Goal: Communication & Community: Ask a question

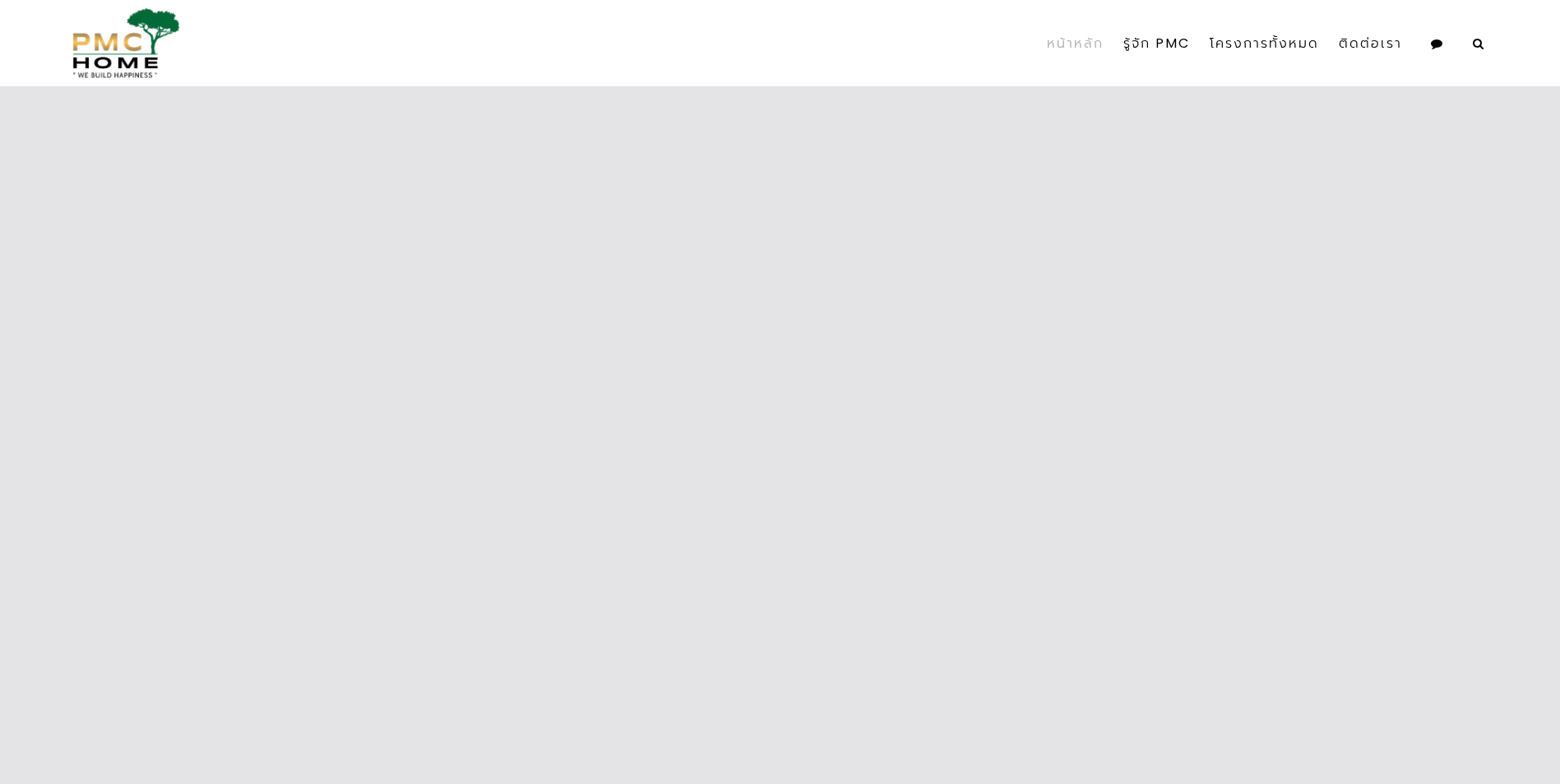
drag, startPoint x: 804, startPoint y: 144, endPoint x: 931, endPoint y: 105, distance: 132.9
click at [931, 105] on div "PMC 7 โครงการใหม่ใกล้เมืองพัทยา พร้อมเข้าอยู่ PMC Home บ้านทุกหลังมั่นใจด้วยมาต…" at bounding box center [780, 435] width 1560 height 698
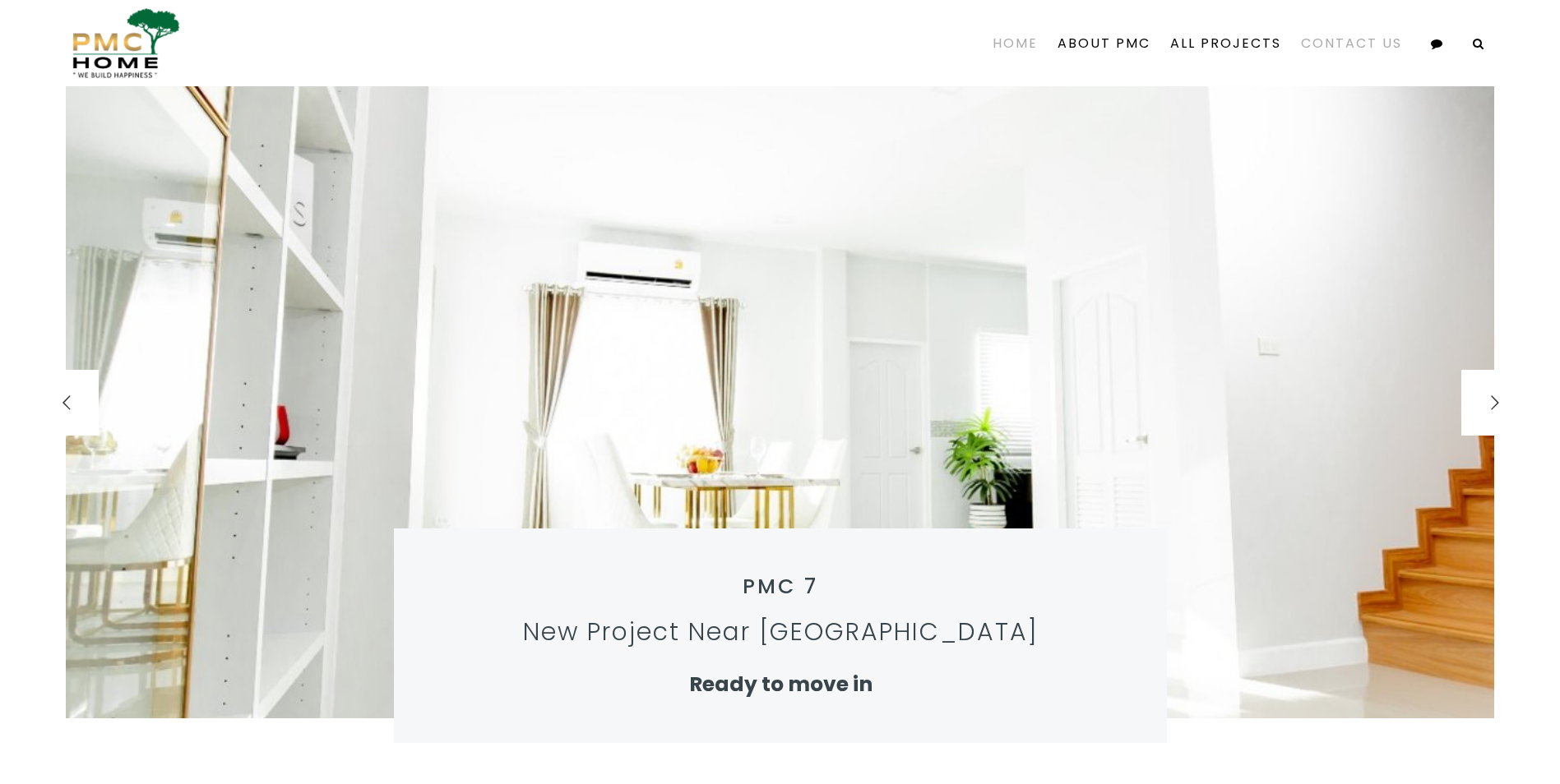
click at [1340, 38] on link "Contact Us" at bounding box center [1351, 43] width 121 height 74
select select
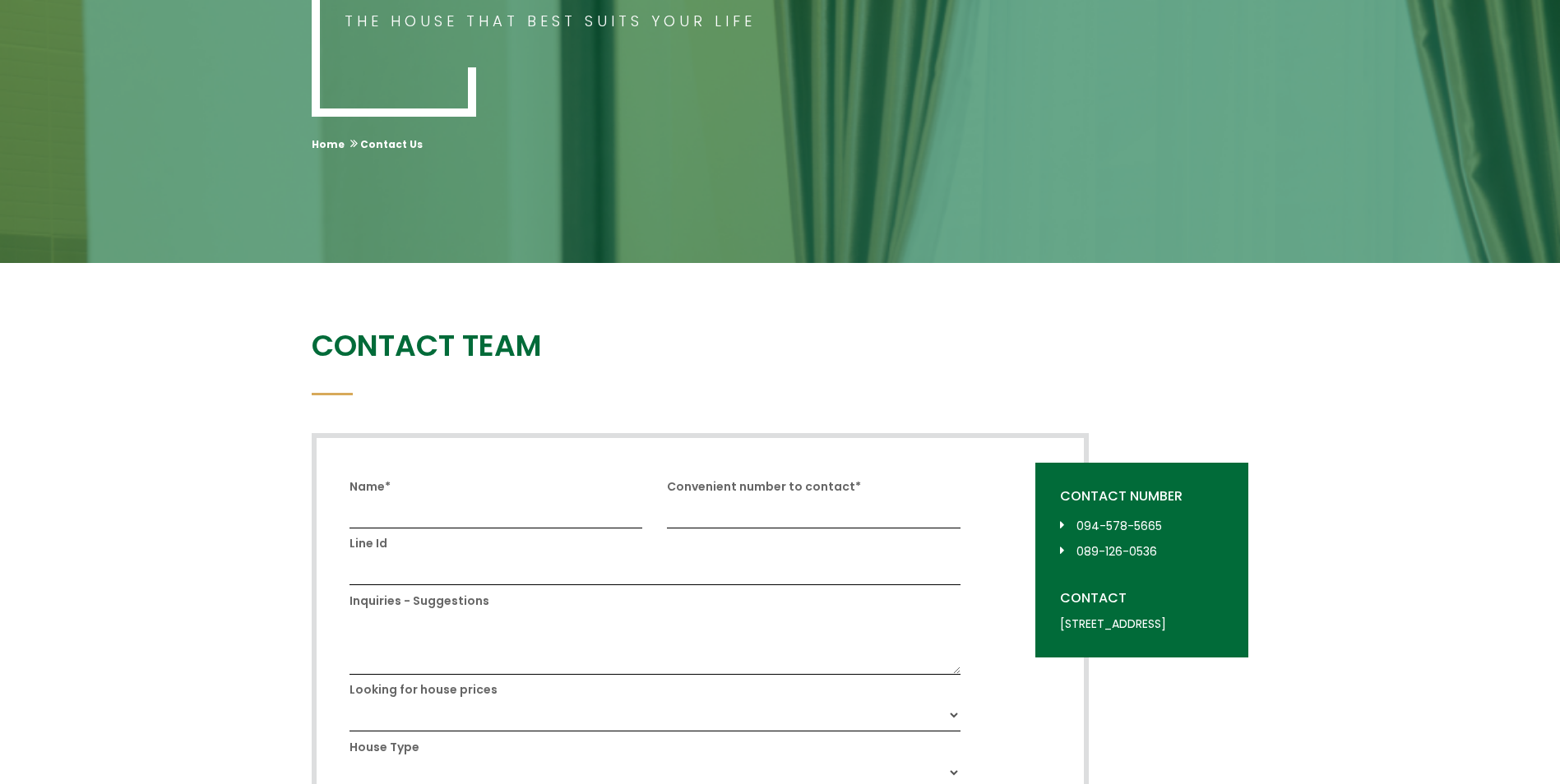
scroll to position [493, 0]
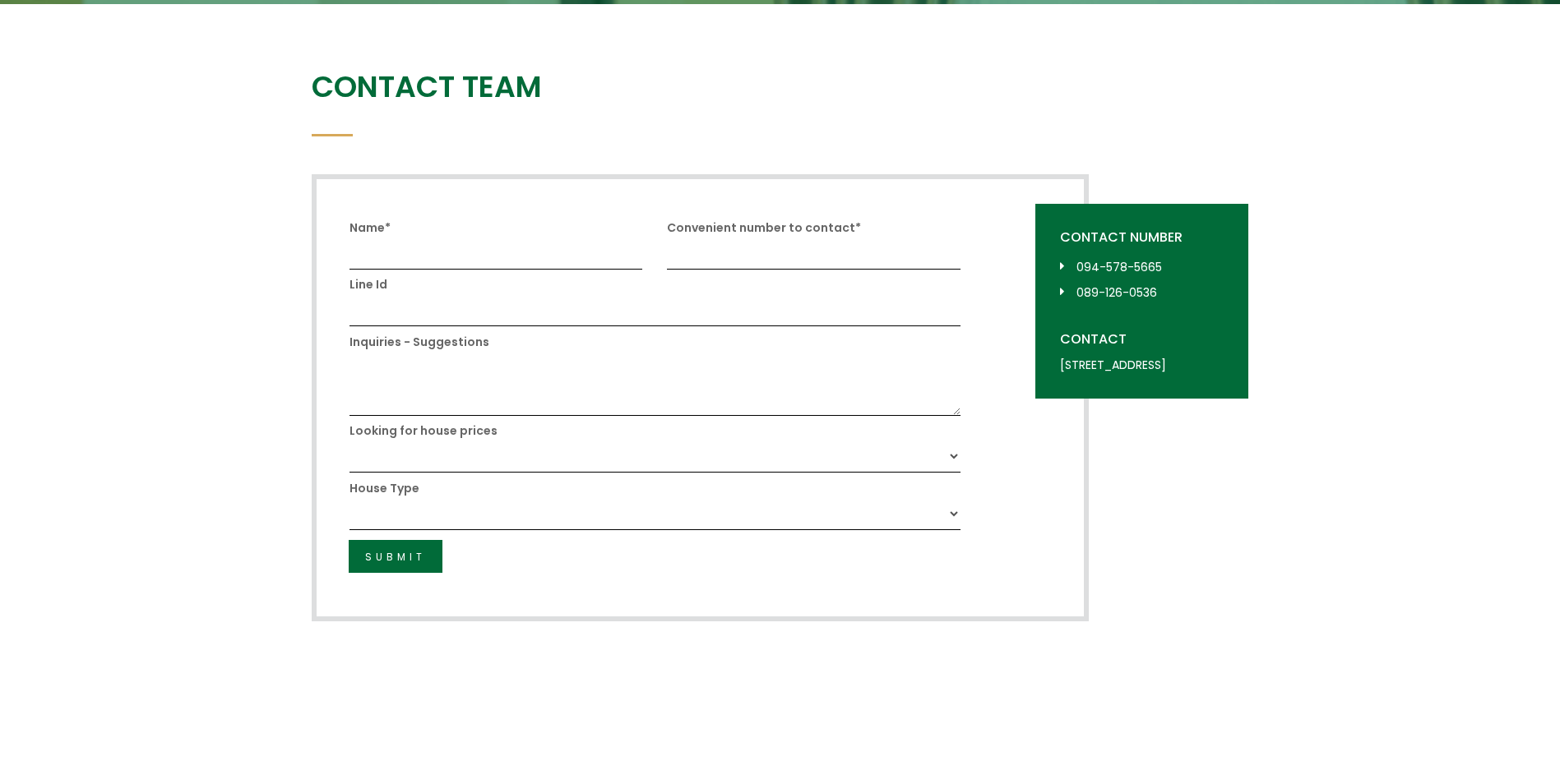
drag, startPoint x: 1401, startPoint y: 294, endPoint x: 1353, endPoint y: 295, distance: 48.0
click at [1397, 294] on div "Contact Team × Form successfully submitted Name* Convenient number to contact* …" at bounding box center [780, 345] width 1560 height 684
click at [530, 257] on input "Name*" at bounding box center [496, 252] width 294 height 33
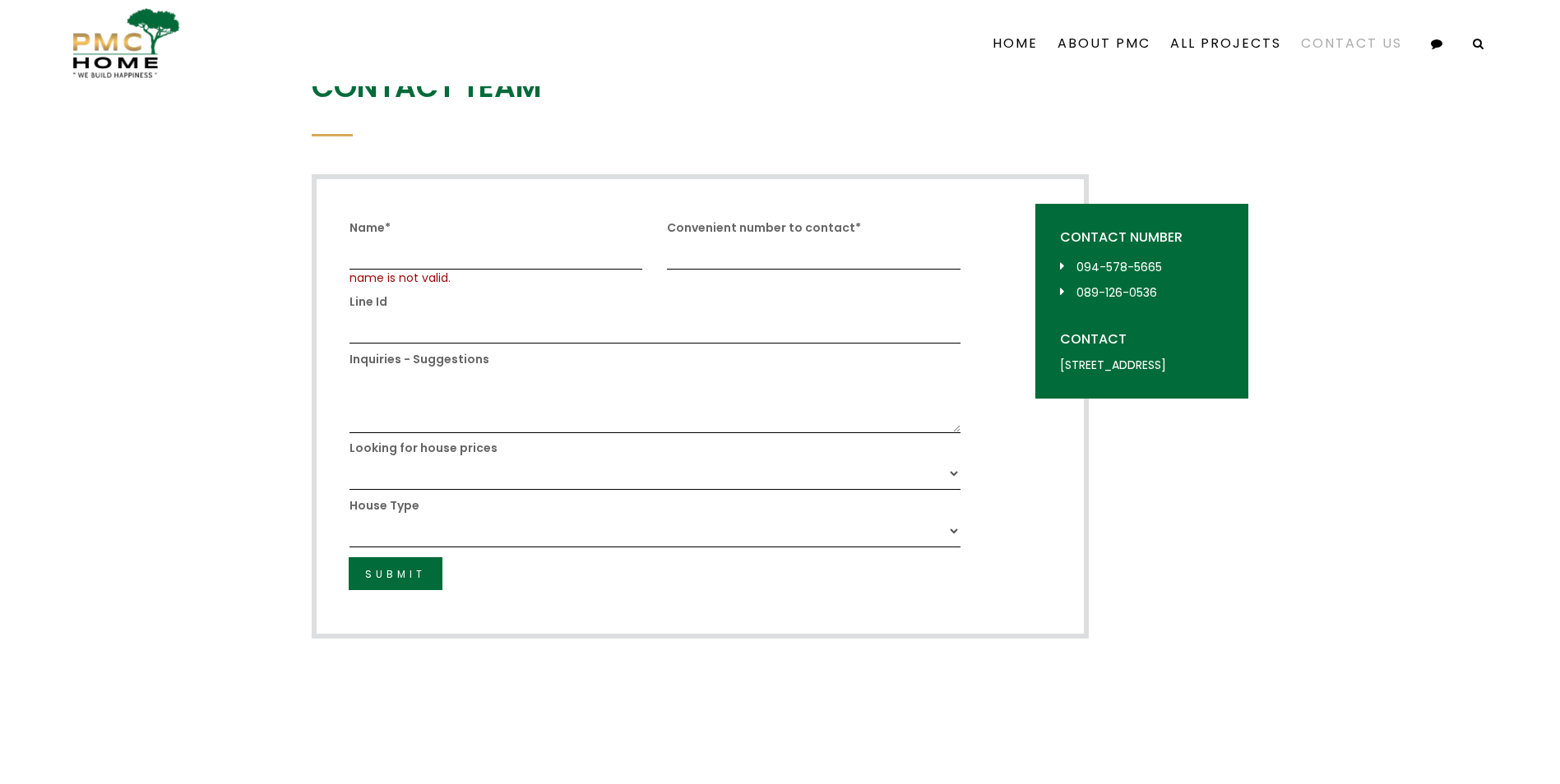
click at [495, 310] on input "Line Id" at bounding box center [655, 326] width 611 height 33
click at [487, 256] on input "Name*" at bounding box center [496, 252] width 294 height 33
type input "[PERSON_NAME]"
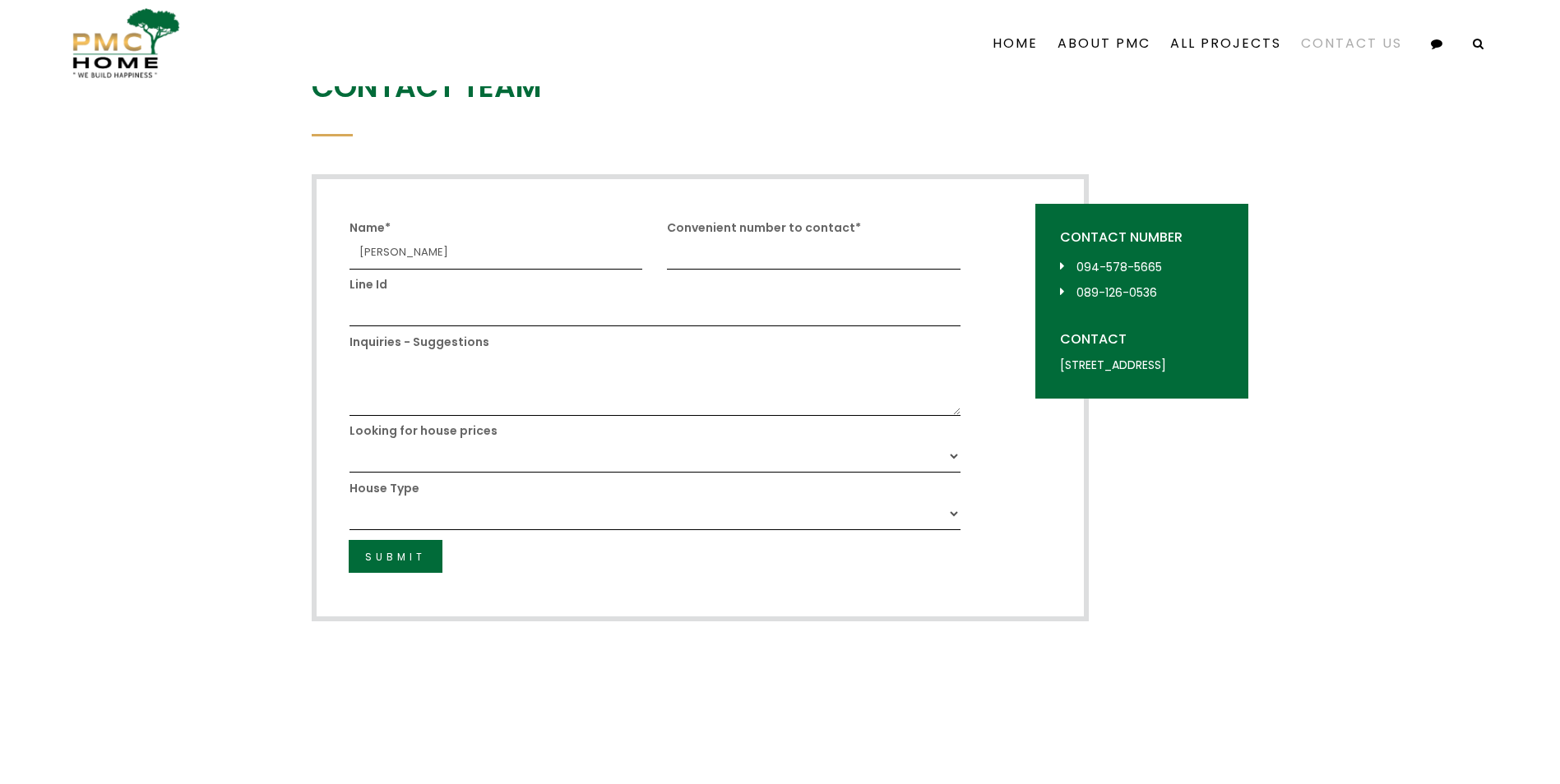
click at [723, 257] on input "Convenient number to contact*" at bounding box center [813, 252] width 294 height 33
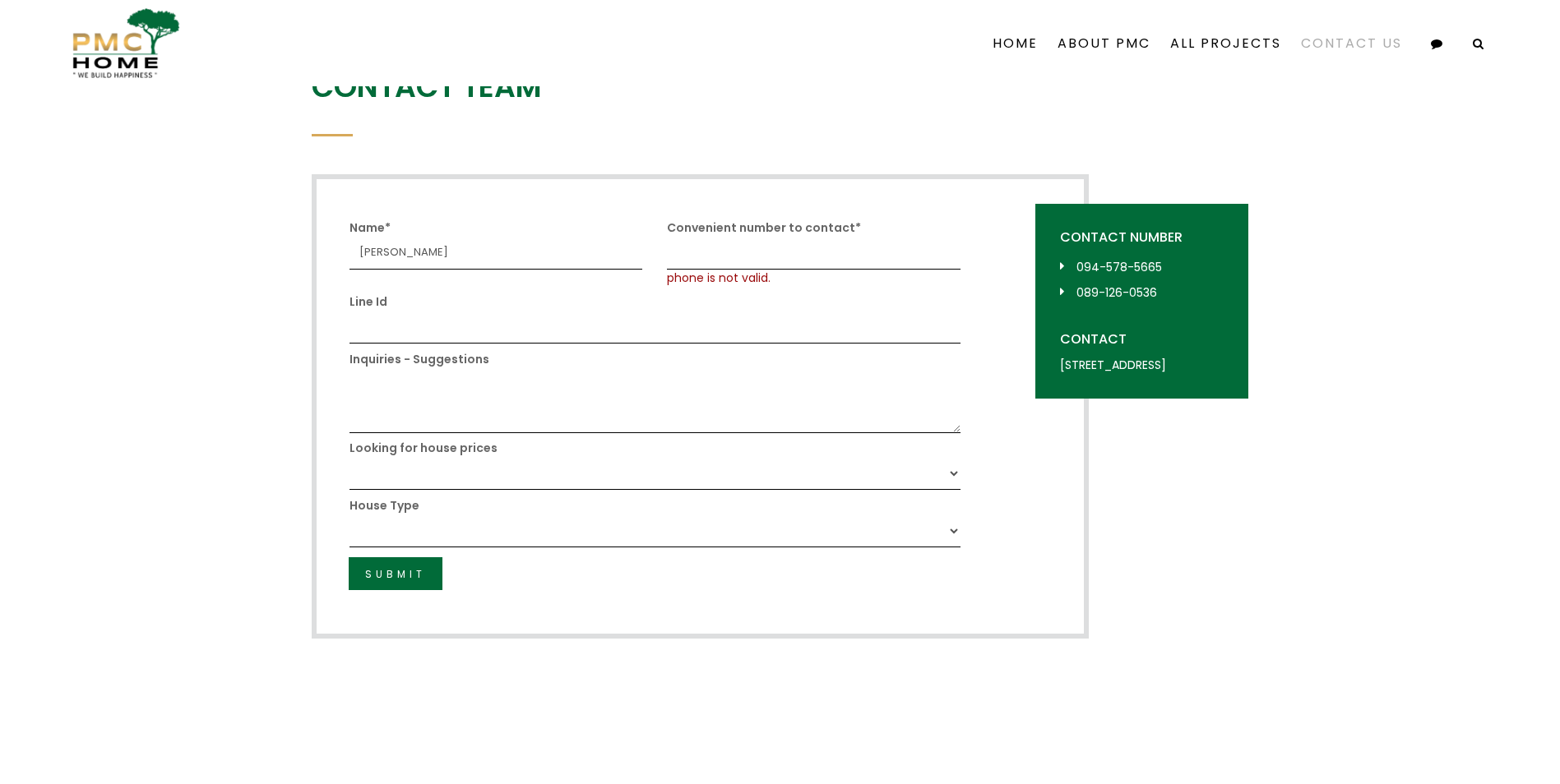
drag, startPoint x: 1048, startPoint y: 254, endPoint x: 1064, endPoint y: 254, distance: 16.0
click at [1064, 254] on div "Contact Number [PHONE_NUMBER] [PHONE_NUMBER]" at bounding box center [1142, 267] width 163 height 77
click at [738, 244] on input "Convenient number to contact*" at bounding box center [813, 252] width 294 height 33
click at [470, 330] on input "Line Id" at bounding box center [655, 326] width 611 height 33
click at [737, 262] on input "02152998905" at bounding box center [813, 252] width 294 height 33
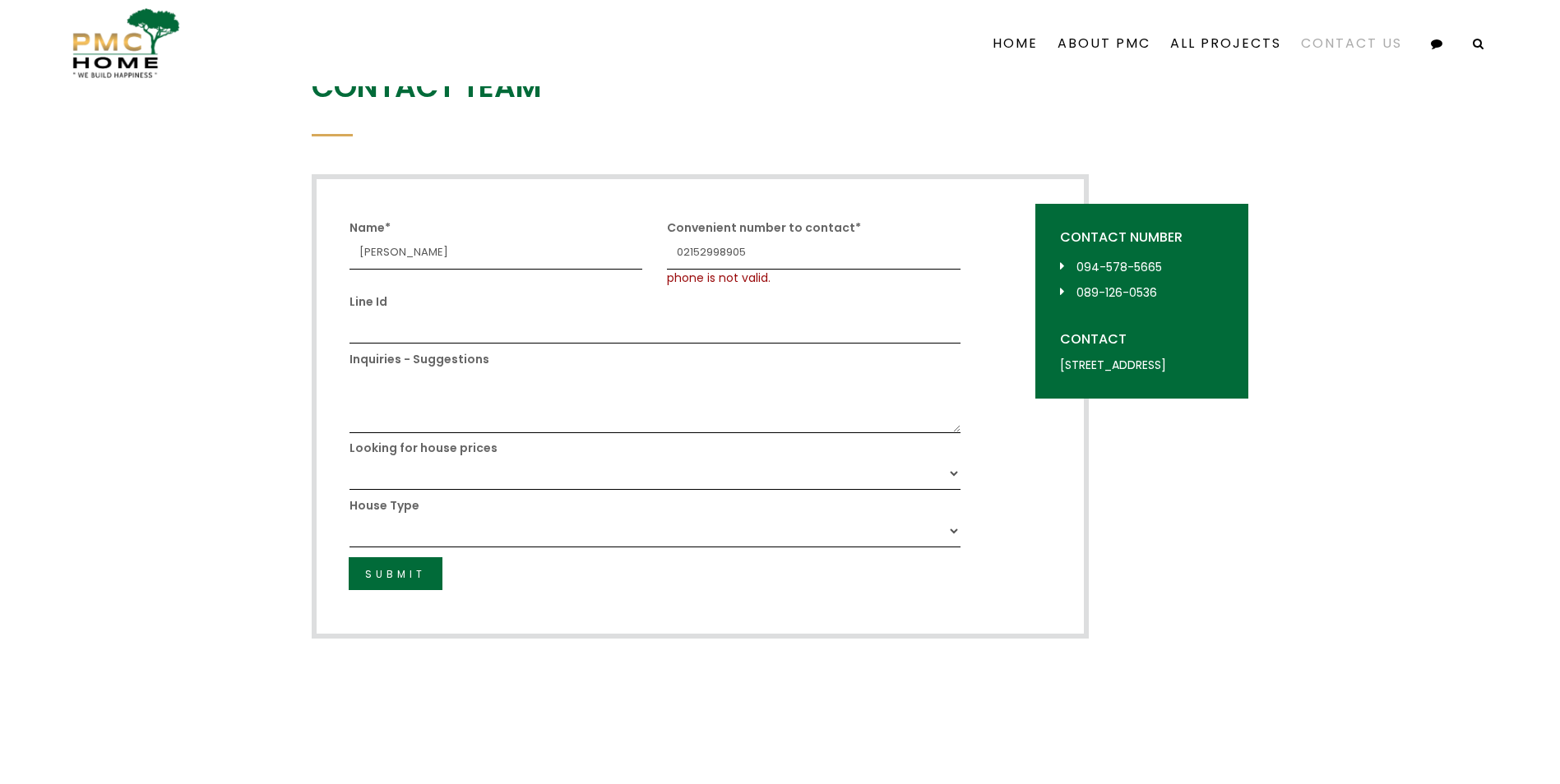
click at [683, 256] on input "02152998905" at bounding box center [813, 252] width 294 height 33
click at [659, 356] on div "Inquiries - Suggestions" at bounding box center [655, 388] width 636 height 90
click at [689, 251] on input "862152998905" at bounding box center [813, 252] width 294 height 33
type input "2152998905"
drag, startPoint x: 1500, startPoint y: 113, endPoint x: 1359, endPoint y: 90, distance: 142.9
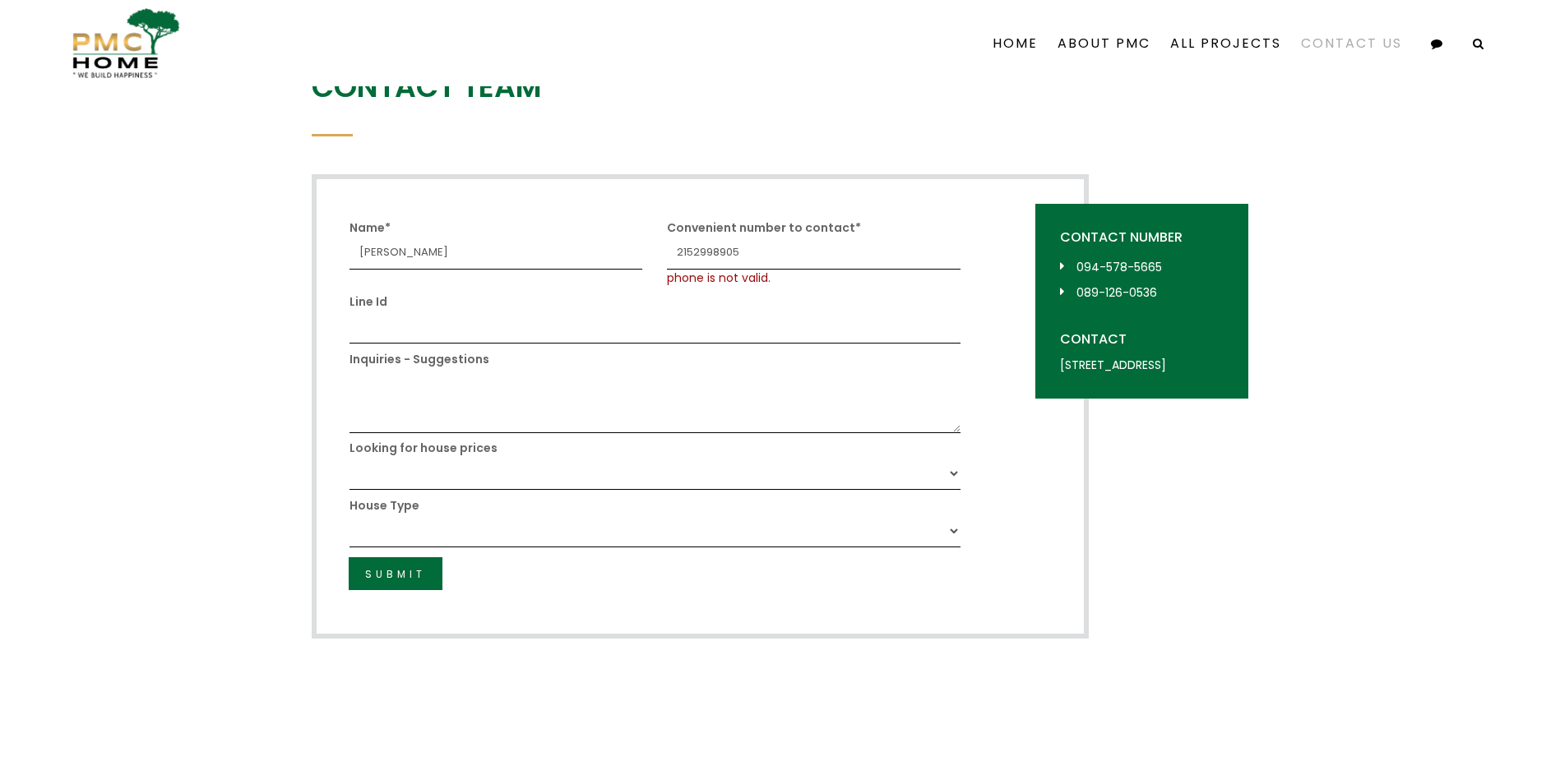
click at [1499, 110] on div "Contact Team × Form successfully submitted Name* [PERSON_NAME] Convenient numbe…" at bounding box center [780, 354] width 1560 height 701
click at [1112, 44] on link "About PMC" at bounding box center [1104, 43] width 113 height 74
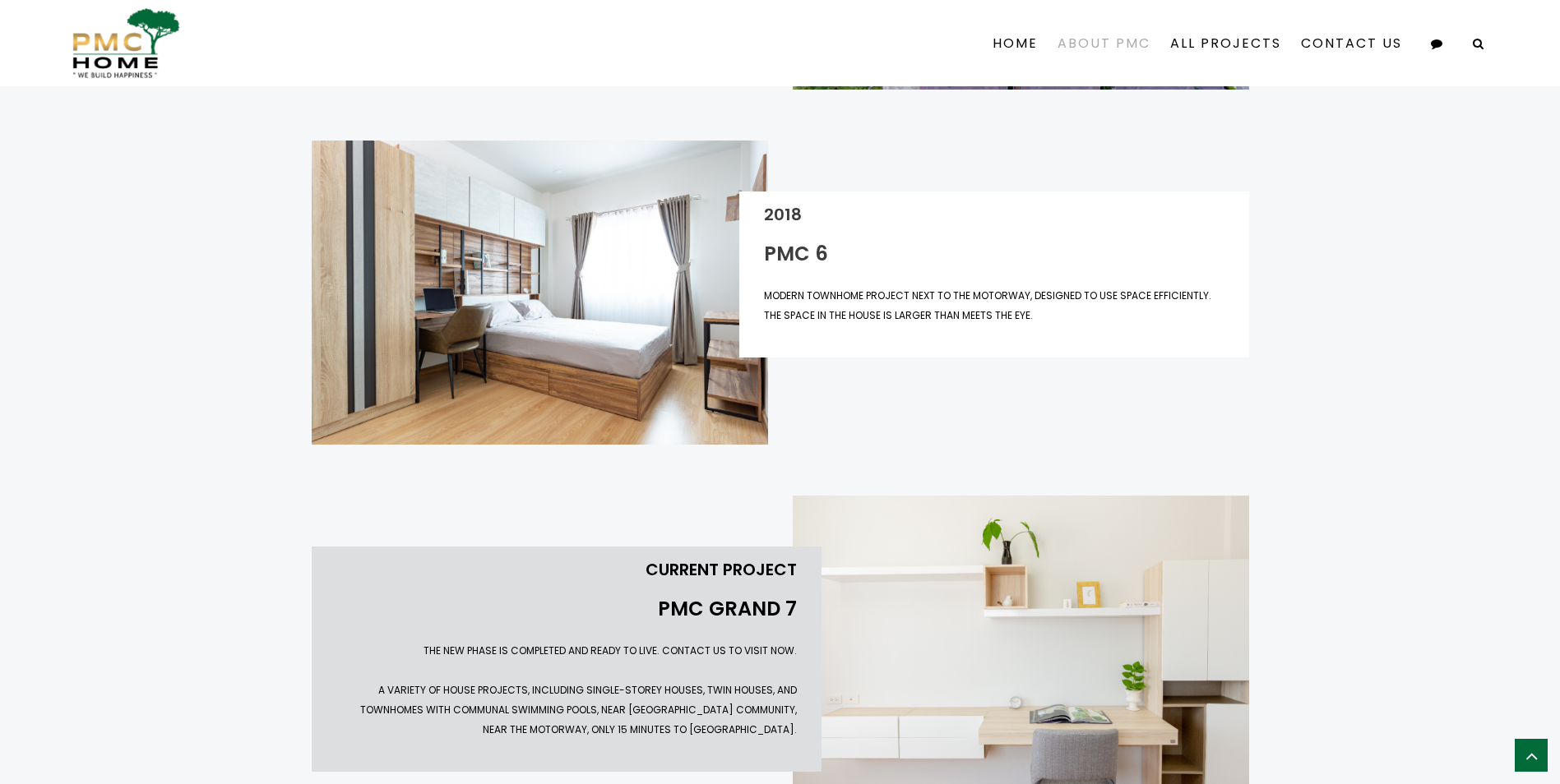
scroll to position [2267, 0]
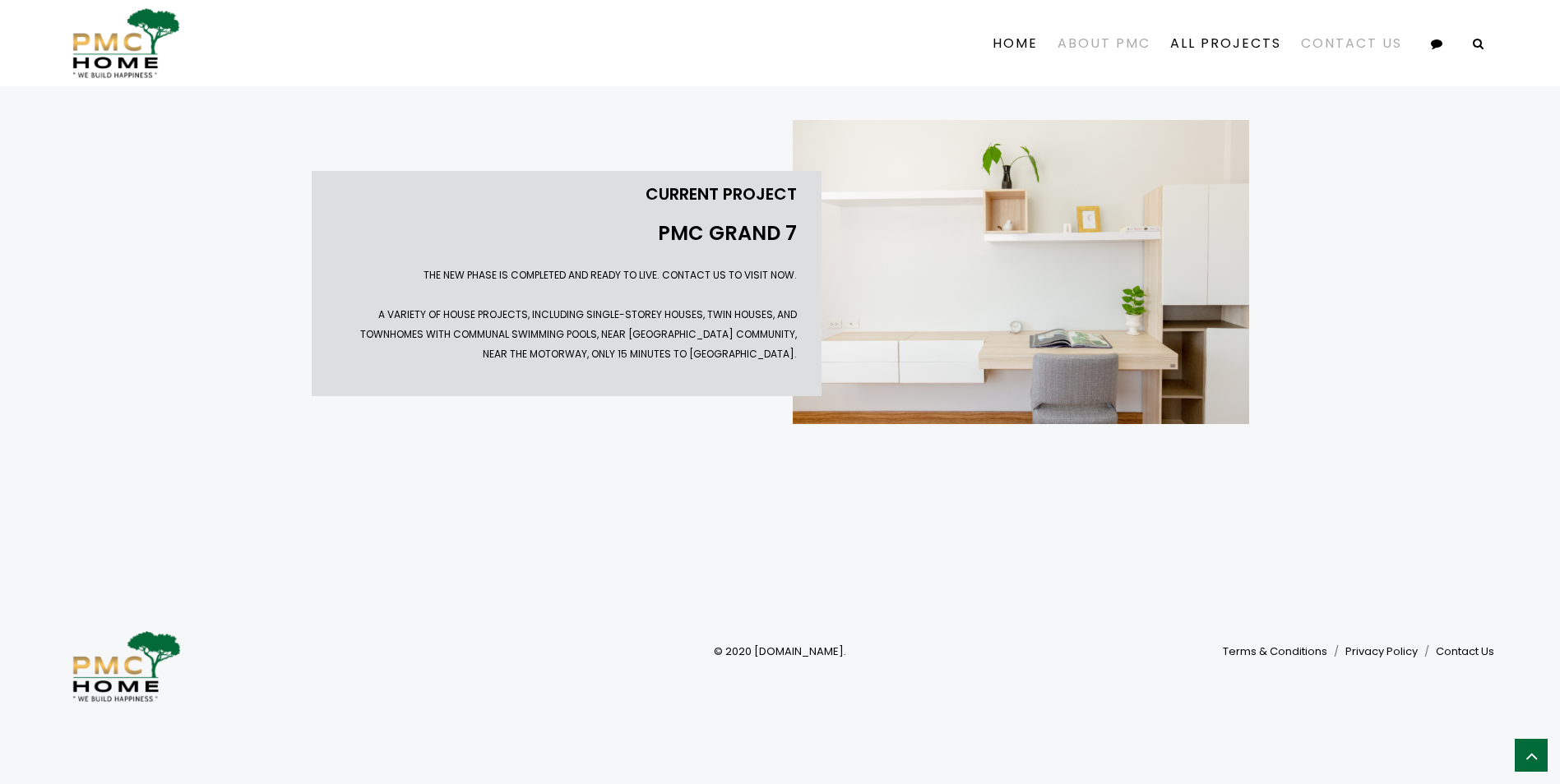
click at [1371, 54] on link "Contact Us" at bounding box center [1351, 43] width 121 height 57
select select
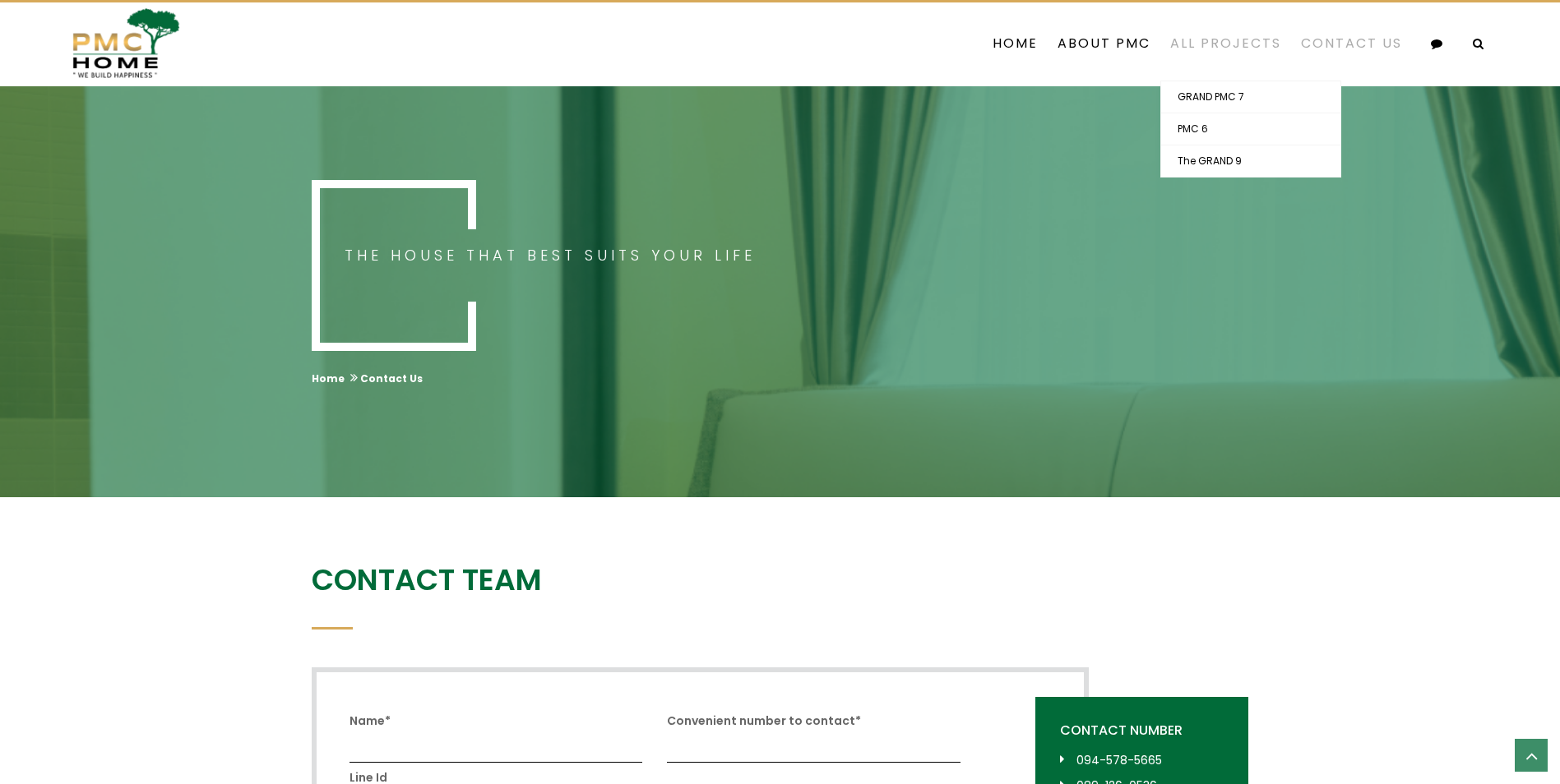
click at [1250, 42] on link "All Projects" at bounding box center [1225, 43] width 130 height 74
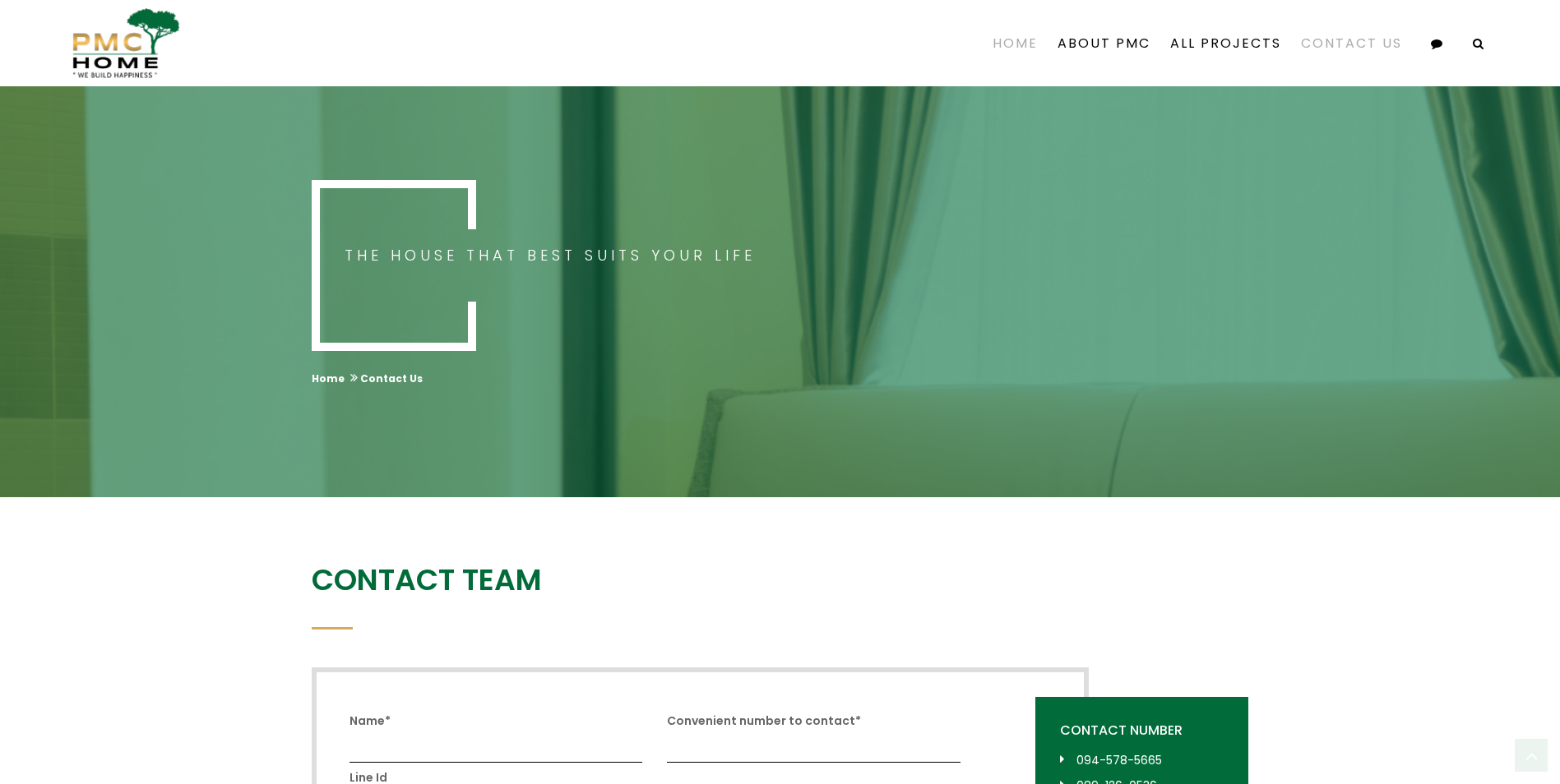
click at [1033, 36] on link "Home" at bounding box center [1015, 43] width 65 height 74
